Goal: Transaction & Acquisition: Purchase product/service

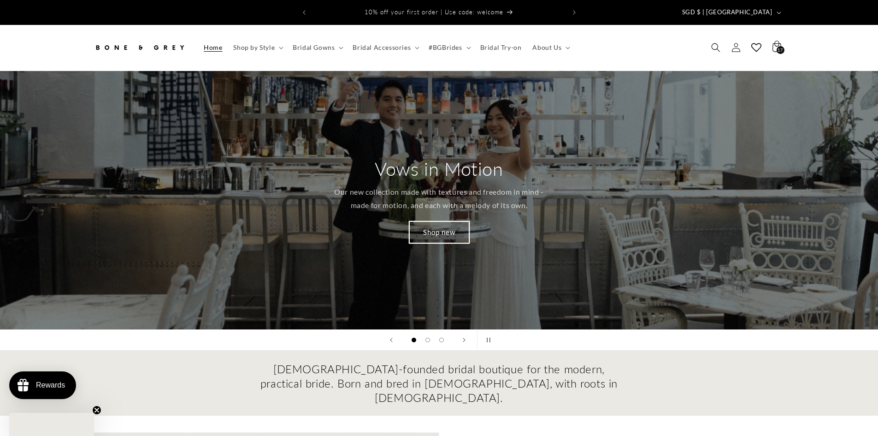
click at [421, 225] on link "Shop new" at bounding box center [439, 232] width 60 height 22
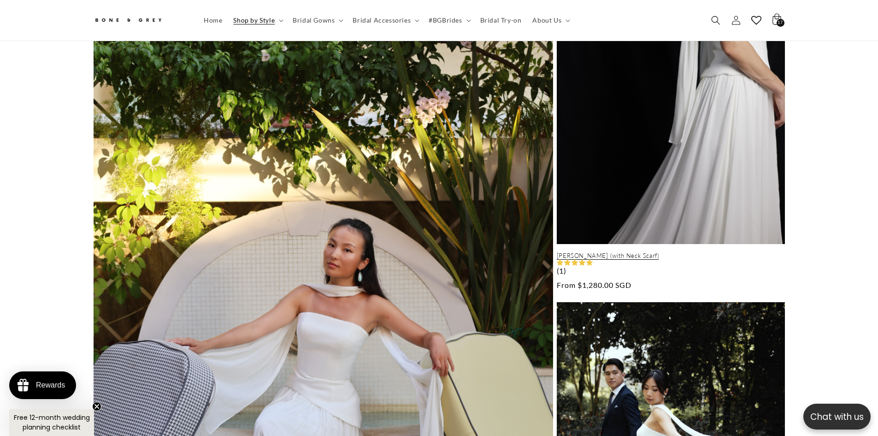
scroll to position [595, 0]
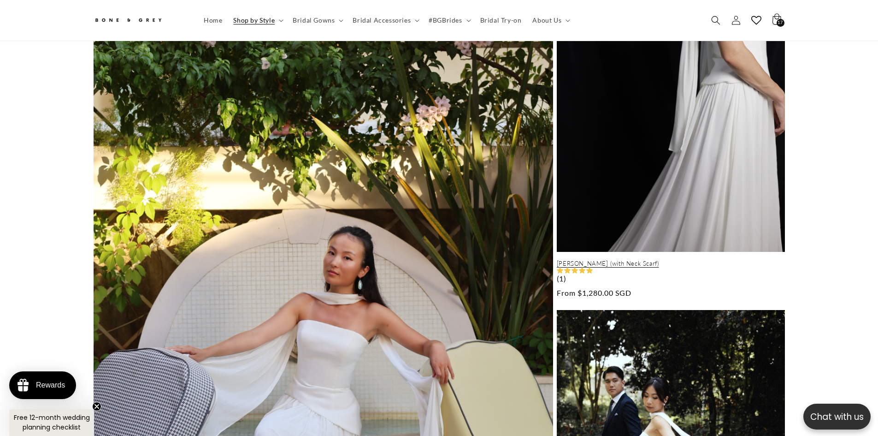
click at [617, 260] on link "[PERSON_NAME] (with Neck Scarf)" at bounding box center [671, 264] width 228 height 8
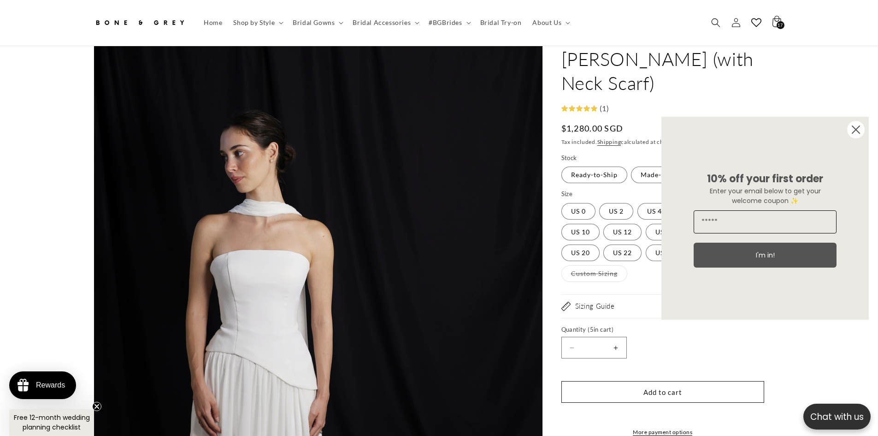
click at [755, 229] on input "Email" at bounding box center [765, 221] width 143 height 23
paste input "**********"
type input "**********"
click at [754, 256] on button "I'm in!" at bounding box center [765, 255] width 143 height 25
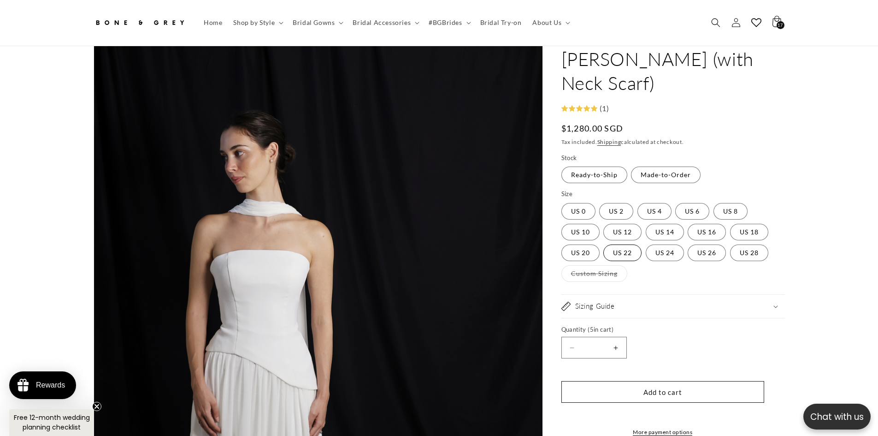
click at [619, 244] on label "US 22 Variant sold out or unavailable" at bounding box center [623, 252] width 38 height 17
click at [614, 337] on button "Increase quantity for Elsa (with Neck Scarf)" at bounding box center [616, 348] width 21 height 22
type input "*"
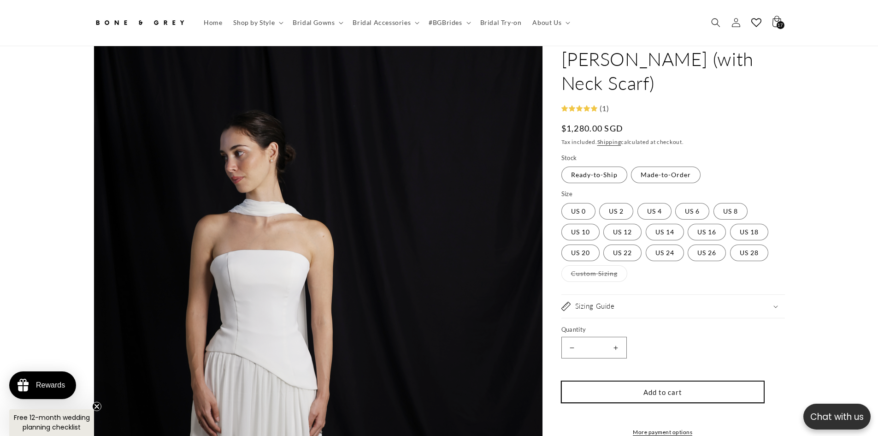
click at [643, 381] on button "Add to cart" at bounding box center [663, 392] width 203 height 22
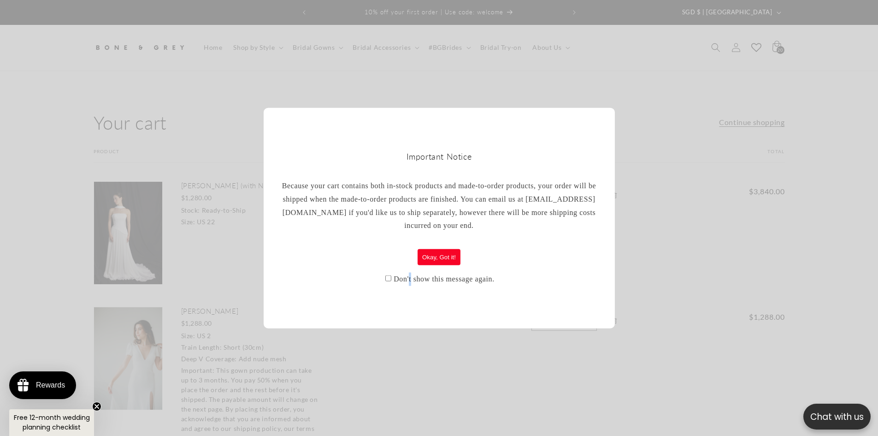
click at [410, 275] on label "Don't show this message again." at bounding box center [444, 279] width 101 height 8
click at [445, 252] on button "Okay, Got it!" at bounding box center [439, 257] width 43 height 16
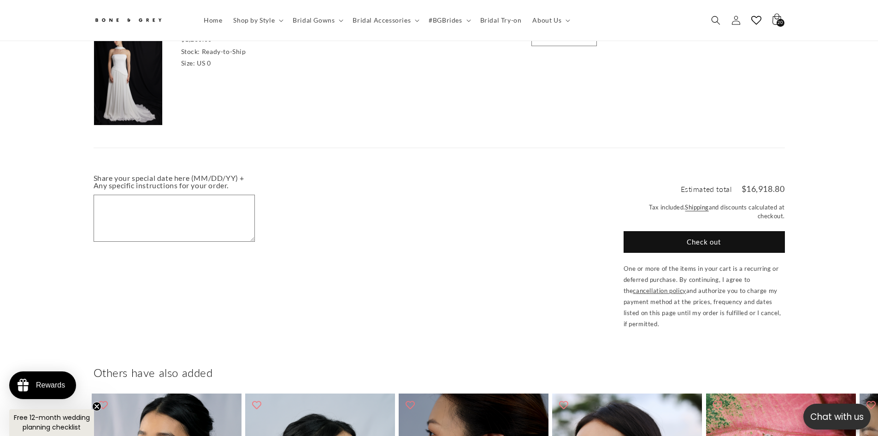
scroll to position [1102, 0]
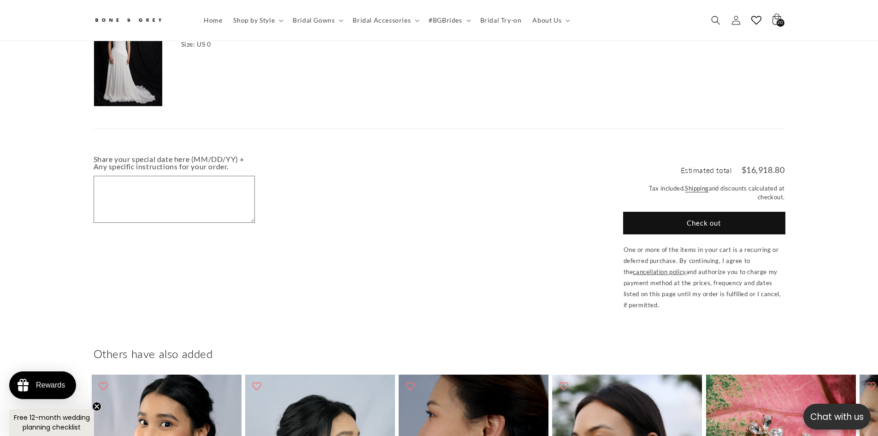
click at [724, 212] on button "Check out" at bounding box center [704, 223] width 161 height 22
